Goal: Task Accomplishment & Management: Use online tool/utility

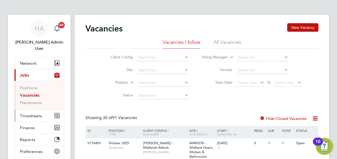
click at [34, 114] on span "Timesheets" at bounding box center [31, 116] width 22 height 5
click at [31, 114] on span "Timesheets" at bounding box center [31, 116] width 22 height 5
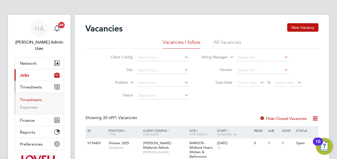
click at [31, 97] on link "Timesheets" at bounding box center [31, 99] width 22 height 5
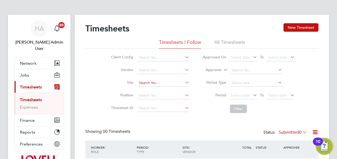
click at [142, 82] on input at bounding box center [163, 82] width 52 height 7
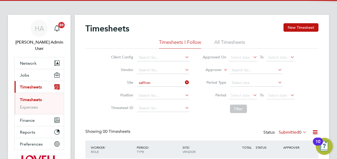
click at [146, 90] on li "B490108 - [GEOGRAPHIC_DATA]" at bounding box center [163, 90] width 52 height 7
type input "B490108 - [GEOGRAPHIC_DATA]"
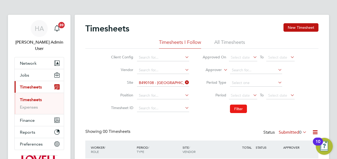
click at [237, 112] on button "Filter" at bounding box center [238, 109] width 17 height 8
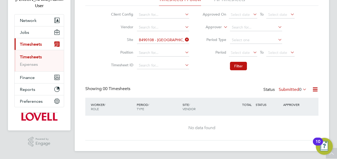
click at [283, 90] on label "Submitted 0" at bounding box center [292, 89] width 28 height 5
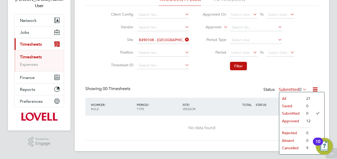
click at [284, 97] on li "All" at bounding box center [291, 98] width 24 height 7
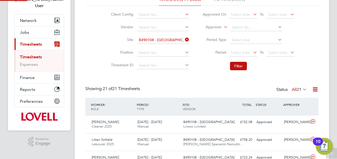
scroll to position [0, 0]
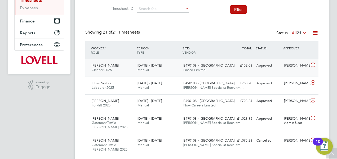
click at [132, 64] on div "[PERSON_NAME] Cleaner 2025 [DATE] - [DATE]" at bounding box center [112, 67] width 46 height 13
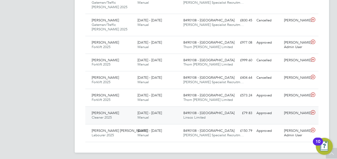
click at [196, 109] on div "B490108 - Saffron Lane Linsco Limited" at bounding box center [204, 115] width 46 height 13
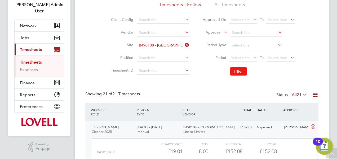
click at [240, 68] on button "Filter" at bounding box center [238, 71] width 17 height 8
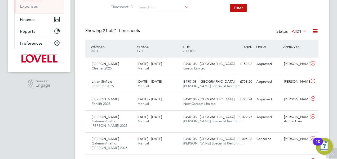
click at [119, 67] on div "[PERSON_NAME] Cleaner 2025 [DATE] - [DATE]" at bounding box center [112, 66] width 46 height 13
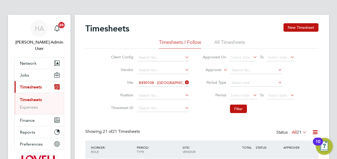
click at [221, 43] on li "All Timesheets" at bounding box center [229, 44] width 31 height 10
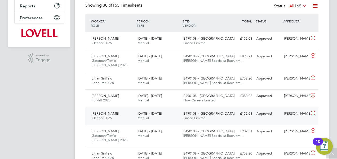
click at [167, 119] on div "[DATE] - [DATE] Manual" at bounding box center [158, 116] width 46 height 13
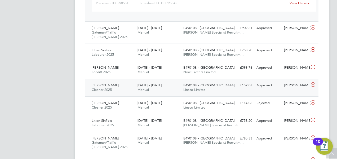
click at [176, 87] on div "[DATE] - [DATE] Manual" at bounding box center [158, 87] width 46 height 13
